Goal: Communication & Community: Connect with others

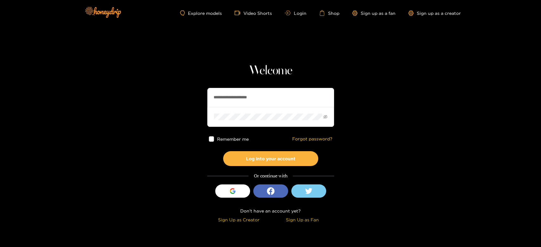
drag, startPoint x: 293, startPoint y: 100, endPoint x: 188, endPoint y: 92, distance: 106.2
click at [188, 92] on section "**********" at bounding box center [270, 112] width 541 height 225
paste input "text"
click at [263, 100] on input "*******" at bounding box center [270, 97] width 127 height 19
type input "*******"
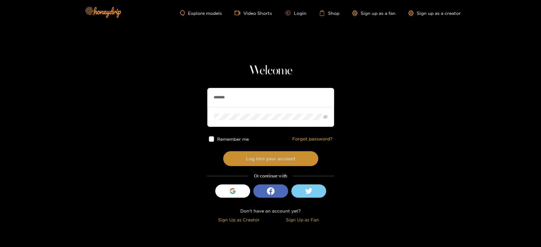
click at [247, 157] on button "Log into your account" at bounding box center [270, 158] width 95 height 15
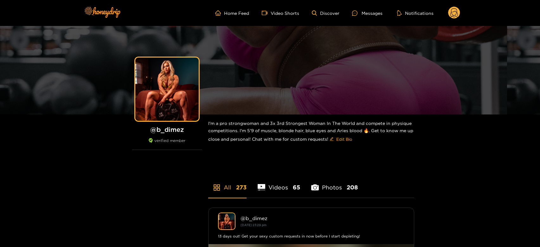
click at [378, 9] on ul "Home Feed Video Shorts Discover Messages Notifications" at bounding box center [337, 13] width 245 height 13
click at [360, 17] on ul "Home Feed Video Shorts Discover Messages Notifications" at bounding box center [337, 13] width 245 height 13
click at [361, 15] on div at bounding box center [357, 12] width 10 height 5
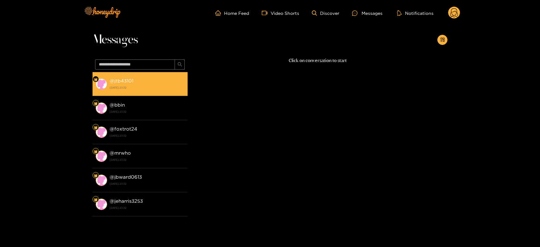
click at [150, 78] on div "@ jtb43101 [DATE] 23:32" at bounding box center [147, 84] width 75 height 14
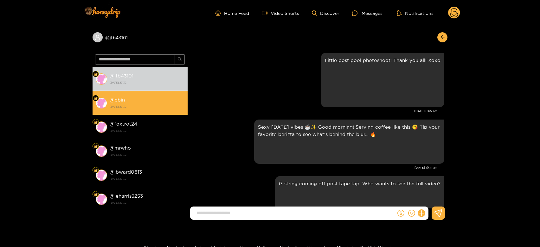
scroll to position [1078, 0]
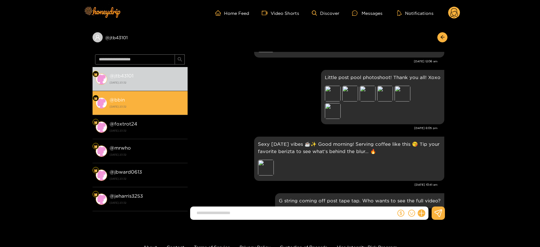
click at [113, 101] on strong "@ bbin" at bounding box center [117, 99] width 15 height 5
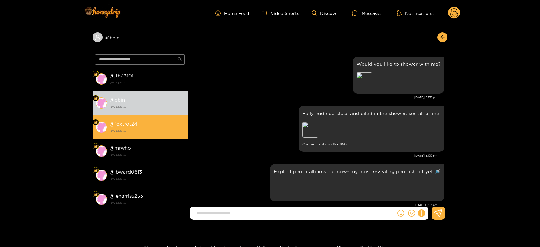
click at [130, 131] on strong "[DATE] 23:32" at bounding box center [147, 131] width 75 height 6
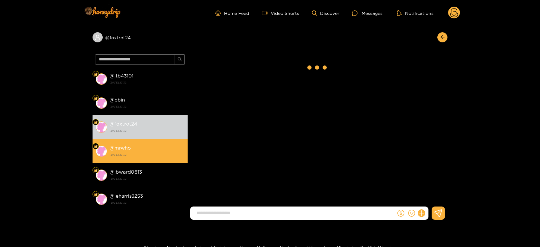
click at [129, 143] on li "@ mrwho [DATE] 23:32" at bounding box center [140, 151] width 95 height 24
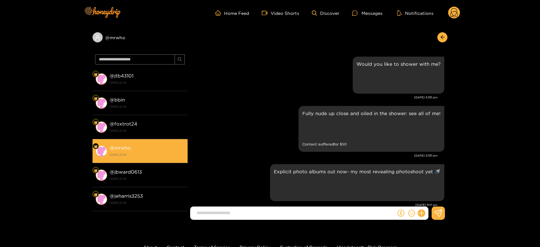
scroll to position [1219, 0]
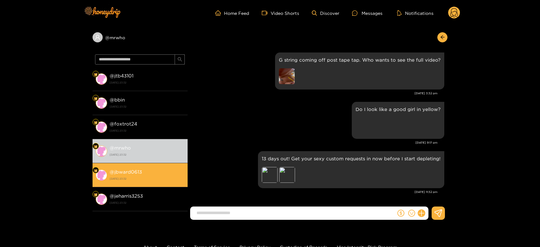
click at [129, 170] on strong "@ jbward0613" at bounding box center [126, 172] width 32 height 5
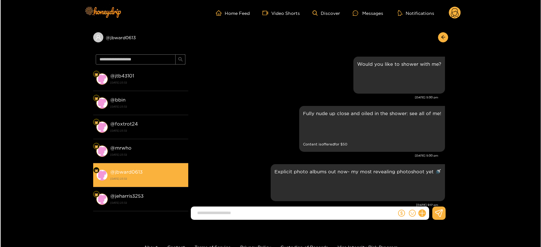
scroll to position [1219, 0]
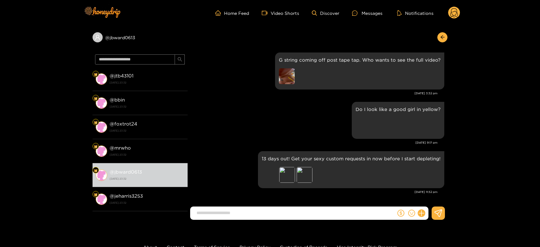
click at [453, 16] on icon at bounding box center [454, 13] width 8 height 11
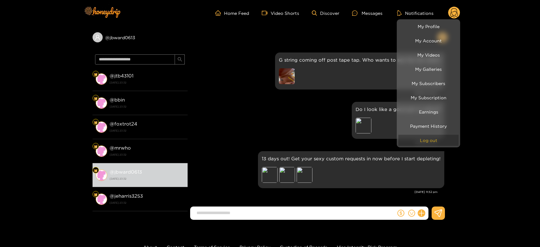
click at [425, 141] on button "Log out" at bounding box center [428, 140] width 60 height 11
